Goal: Transaction & Acquisition: Purchase product/service

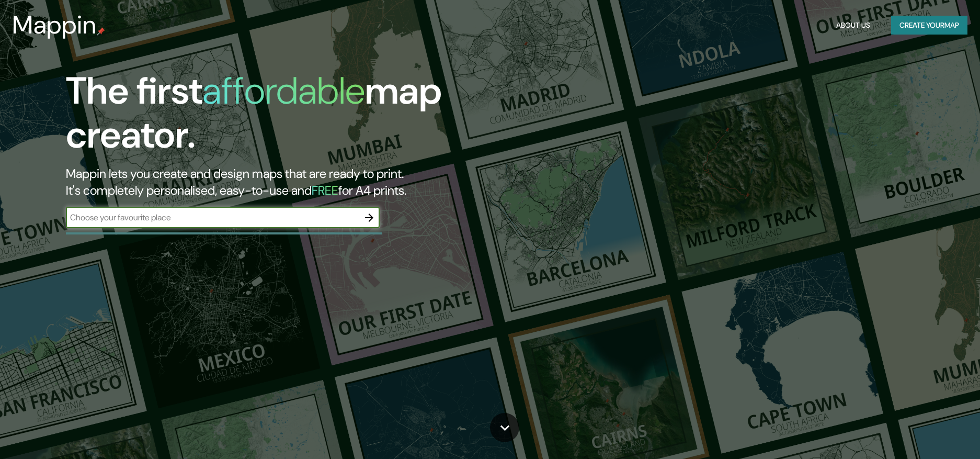
click at [168, 218] on input "text" at bounding box center [212, 217] width 293 height 12
click at [247, 211] on input "text" at bounding box center [212, 217] width 293 height 12
paste input "Novo poligono de Moras"
type input "Novo poligono de Moras, Arteixo"
click at [371, 218] on icon "button" at bounding box center [369, 217] width 13 height 13
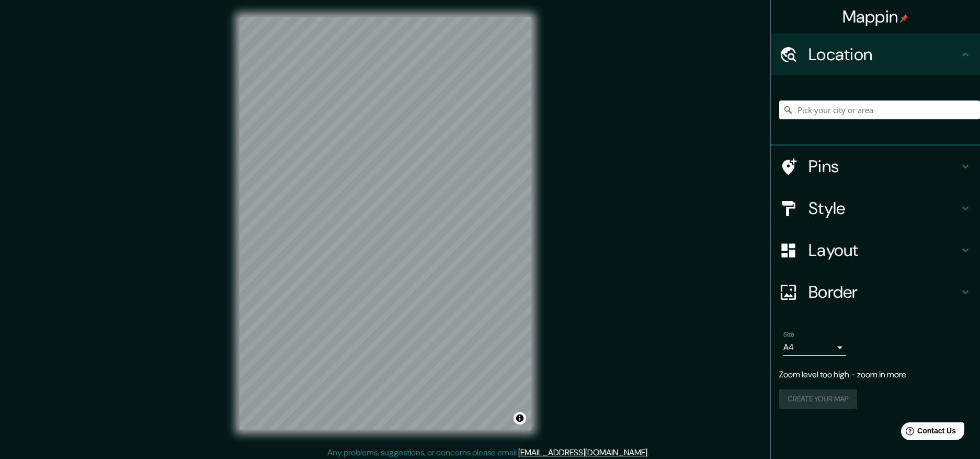
click at [863, 118] on input "Pick your city or area" at bounding box center [879, 109] width 201 height 19
click at [798, 106] on input "Arteixo, provincia de [GEOGRAPHIC_DATA], [GEOGRAPHIC_DATA]" at bounding box center [879, 109] width 201 height 19
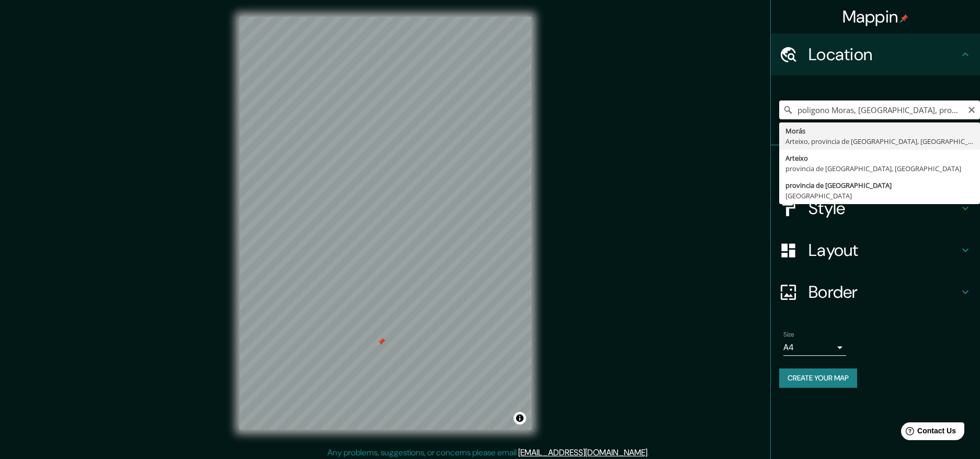
type input "Morás, [GEOGRAPHIC_DATA], provincia de [GEOGRAPHIC_DATA], [GEOGRAPHIC_DATA]"
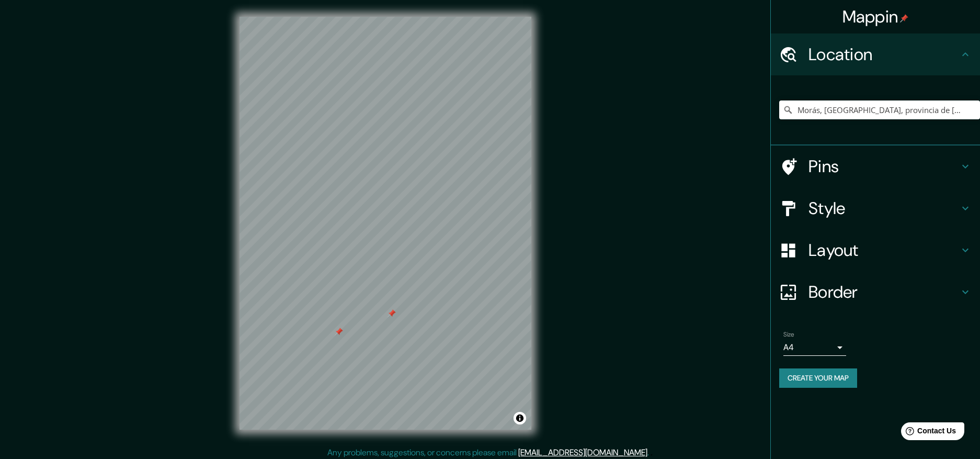
click at [393, 314] on div at bounding box center [392, 313] width 8 height 8
click at [342, 331] on div at bounding box center [339, 331] width 8 height 8
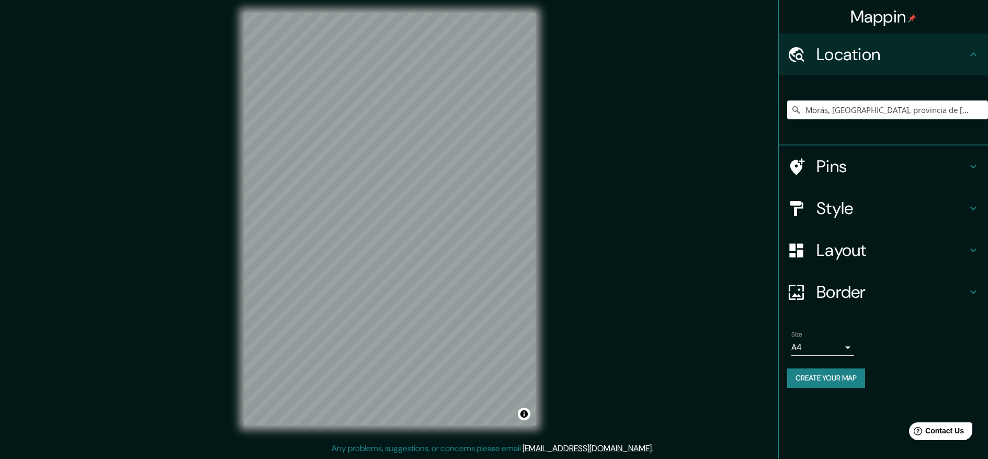
click at [841, 345] on body "Mappin Location Morás, Arteixo, provincia de La Coruña, España Pins Style Layou…" at bounding box center [494, 225] width 988 height 459
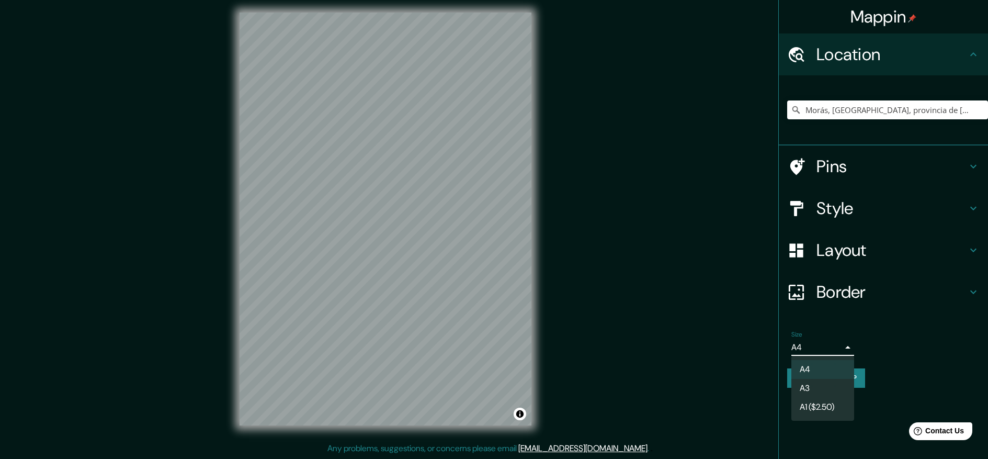
click at [881, 336] on div at bounding box center [494, 229] width 988 height 459
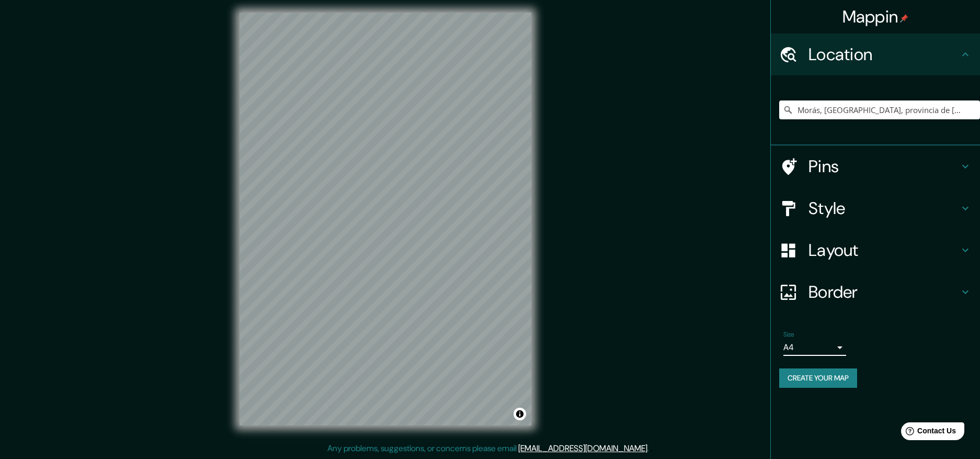
click at [839, 377] on button "Create your map" at bounding box center [818, 377] width 78 height 19
click at [840, 100] on input "Morás, [GEOGRAPHIC_DATA], provincia de [GEOGRAPHIC_DATA], [GEOGRAPHIC_DATA]" at bounding box center [879, 109] width 201 height 19
click at [963, 107] on input "Morás, [GEOGRAPHIC_DATA], provincia de [GEOGRAPHIC_DATA], [GEOGRAPHIC_DATA]" at bounding box center [879, 109] width 201 height 19
click at [831, 106] on input "Morás, [GEOGRAPHIC_DATA], provincia de [GEOGRAPHIC_DATA], [GEOGRAPHIC_DATA]" at bounding box center [879, 109] width 201 height 19
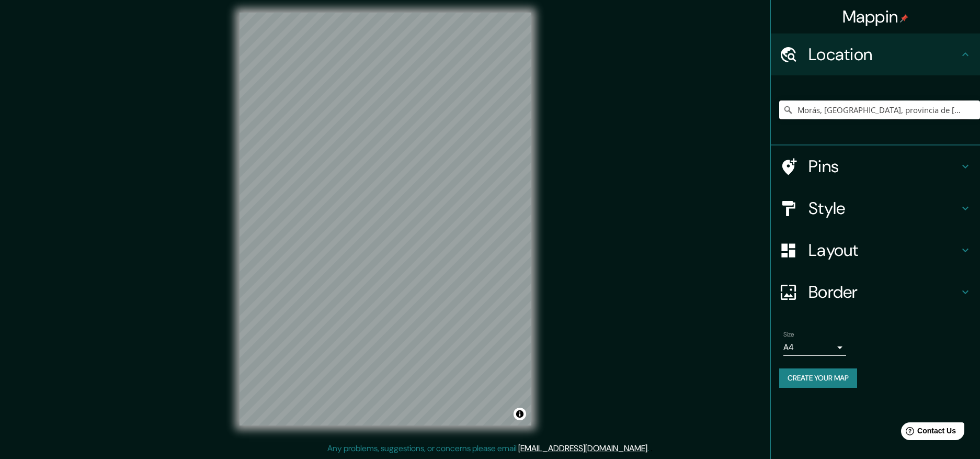
click at [831, 106] on input "Morás, [GEOGRAPHIC_DATA], provincia de [GEOGRAPHIC_DATA], [GEOGRAPHIC_DATA]" at bounding box center [879, 109] width 201 height 19
click at [825, 111] on input "Morás, [GEOGRAPHIC_DATA], provincia de [GEOGRAPHIC_DATA], [GEOGRAPHIC_DATA]" at bounding box center [879, 109] width 201 height 19
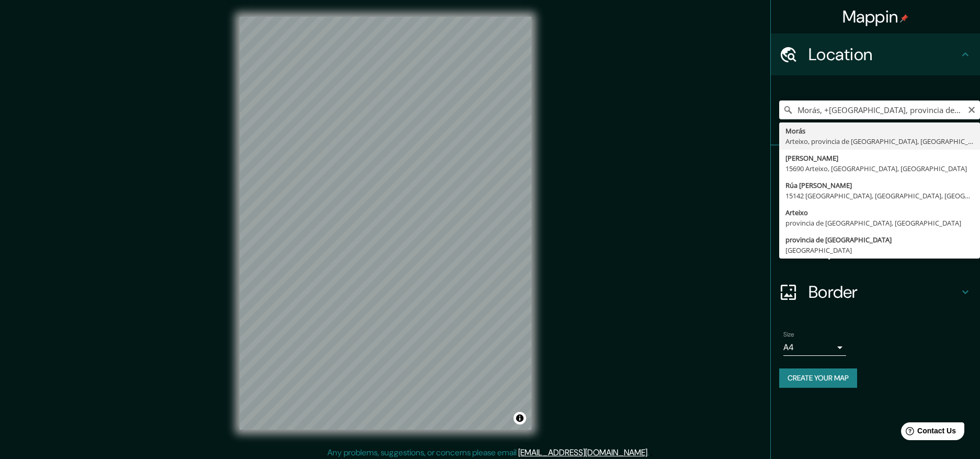
type input "Morás, [GEOGRAPHIC_DATA], provincia de [GEOGRAPHIC_DATA], [GEOGRAPHIC_DATA]"
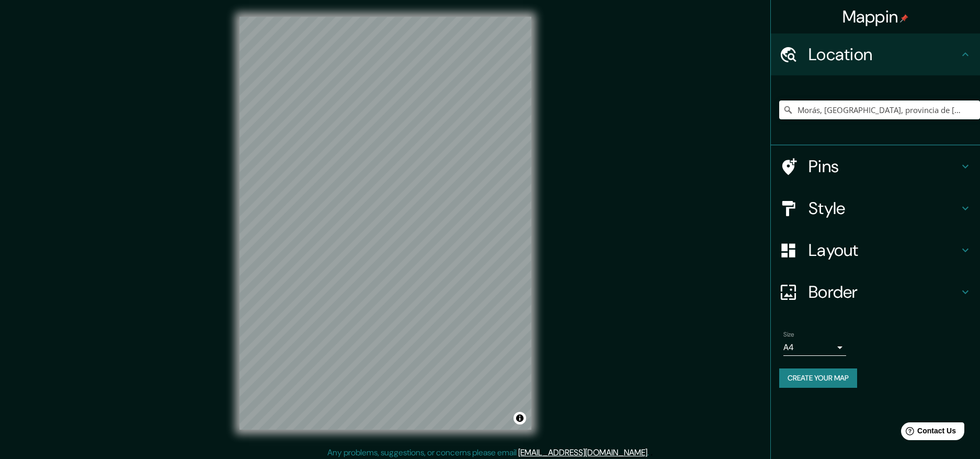
scroll to position [4, 0]
